Goal: Entertainment & Leisure: Consume media (video, audio)

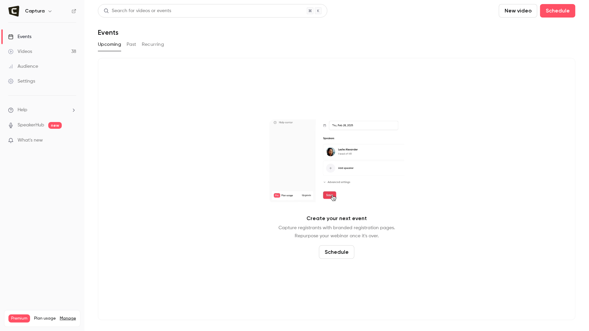
click at [45, 55] on link "Videos 38" at bounding box center [42, 51] width 84 height 15
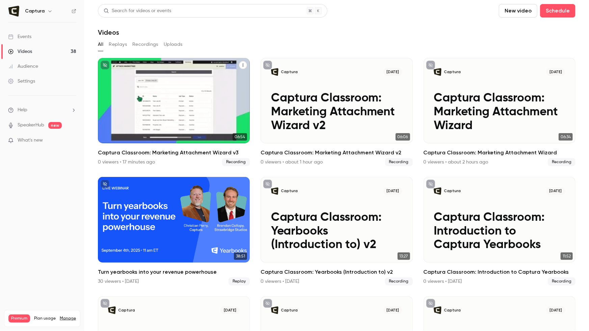
click at [138, 99] on p "Captura Classroom: Marketing Attachment Wizard v3" at bounding box center [174, 112] width 132 height 41
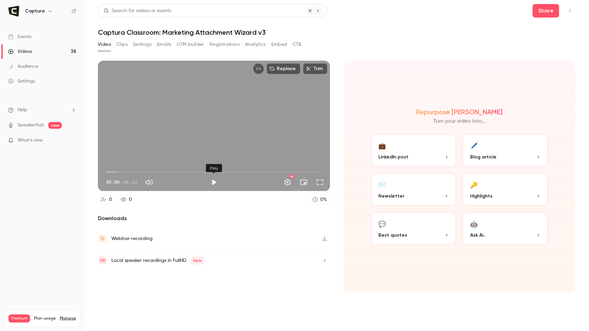
click at [216, 181] on button "Play" at bounding box center [213, 182] width 13 height 13
click at [196, 172] on span "00:00" at bounding box center [214, 172] width 216 height 11
click at [208, 171] on span "02:53" at bounding box center [214, 172] width 216 height 11
click at [240, 171] on span "03:15" at bounding box center [214, 172] width 216 height 11
click at [251, 171] on span "04:39" at bounding box center [214, 172] width 216 height 11
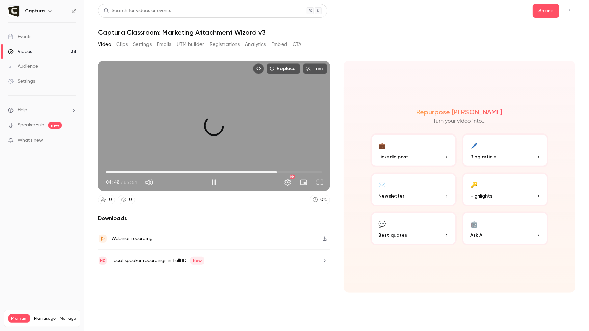
click at [277, 171] on span "05:28" at bounding box center [214, 172] width 216 height 11
click at [295, 171] on span "05:28" at bounding box center [214, 172] width 216 height 11
click at [216, 183] on button "Pause" at bounding box center [213, 182] width 13 height 13
click at [216, 183] on button "Play" at bounding box center [213, 182] width 13 height 13
click at [211, 183] on button "Pause" at bounding box center [213, 182] width 13 height 13
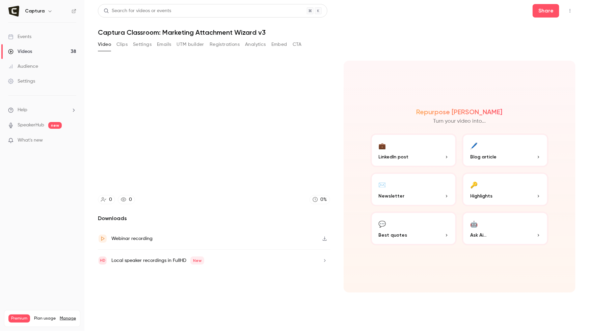
type input "*****"
